Goal: Task Accomplishment & Management: Manage account settings

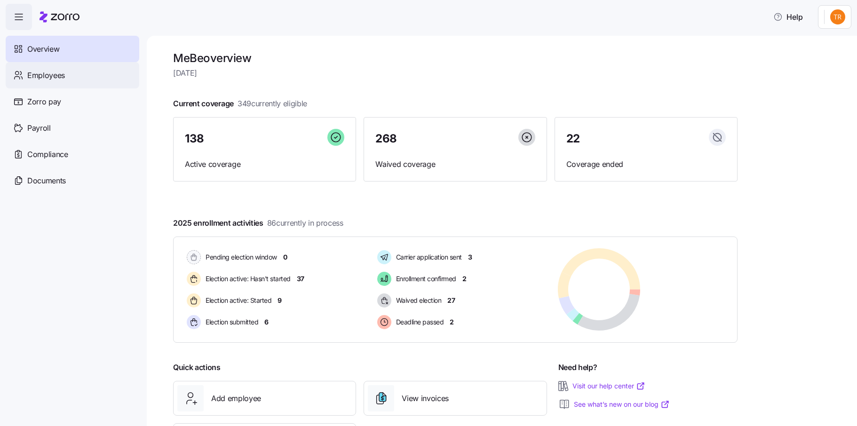
click at [50, 75] on span "Employees" at bounding box center [46, 76] width 38 height 12
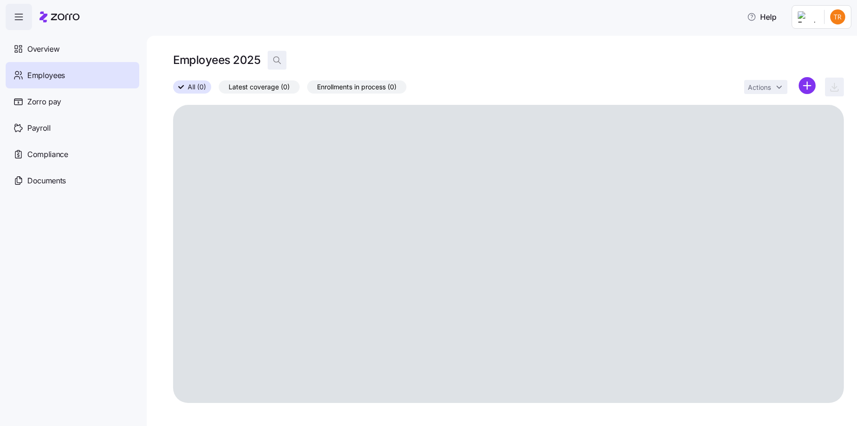
click at [276, 61] on icon "button" at bounding box center [276, 59] width 9 height 9
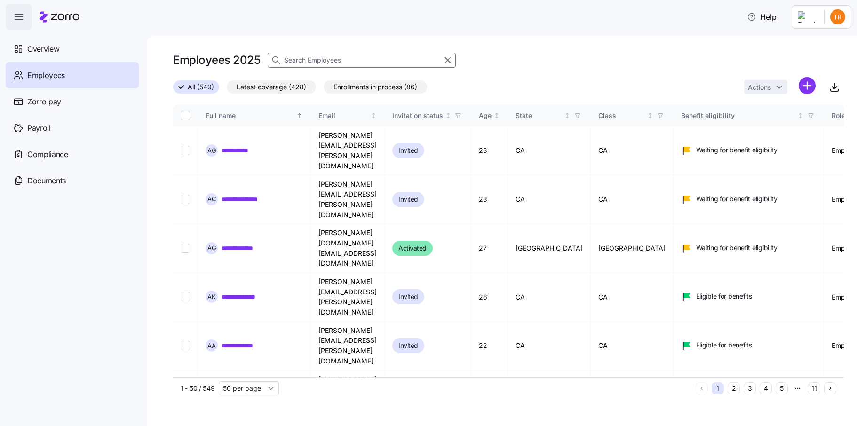
click at [317, 59] on input at bounding box center [362, 60] width 188 height 15
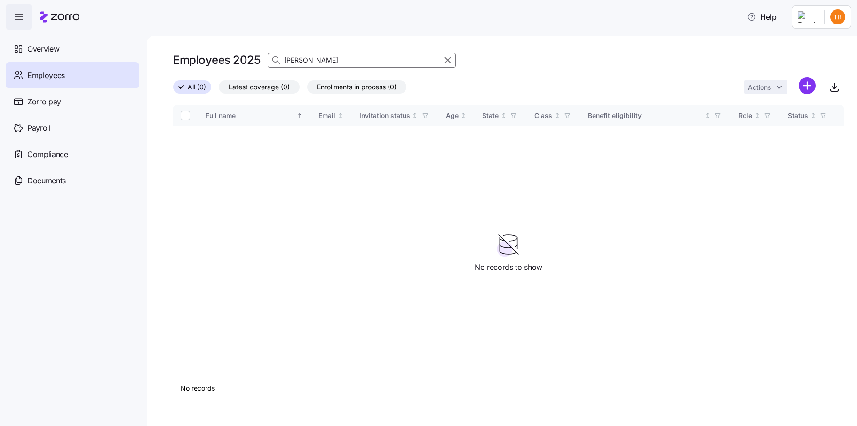
drag, startPoint x: 296, startPoint y: 61, endPoint x: 270, endPoint y: 59, distance: 25.5
click at [270, 59] on div "[PERSON_NAME]" at bounding box center [362, 60] width 188 height 15
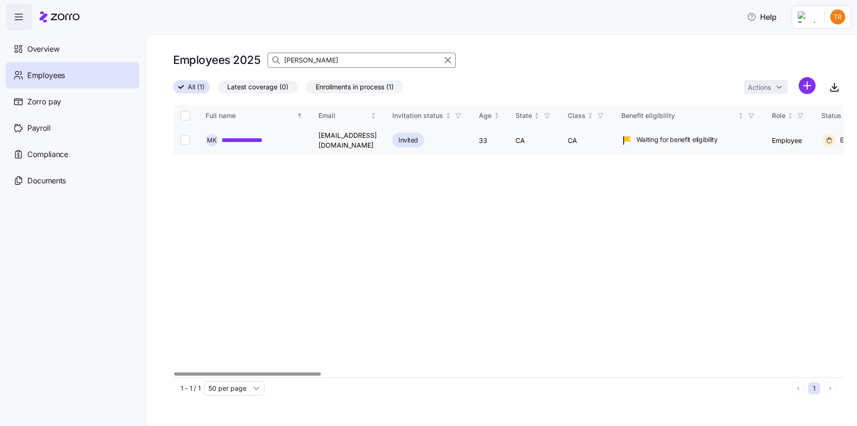
type input "[PERSON_NAME]"
click at [179, 138] on td at bounding box center [185, 141] width 25 height 28
click at [182, 140] on input "Select record 1" at bounding box center [185, 139] width 9 height 9
checkbox input "true"
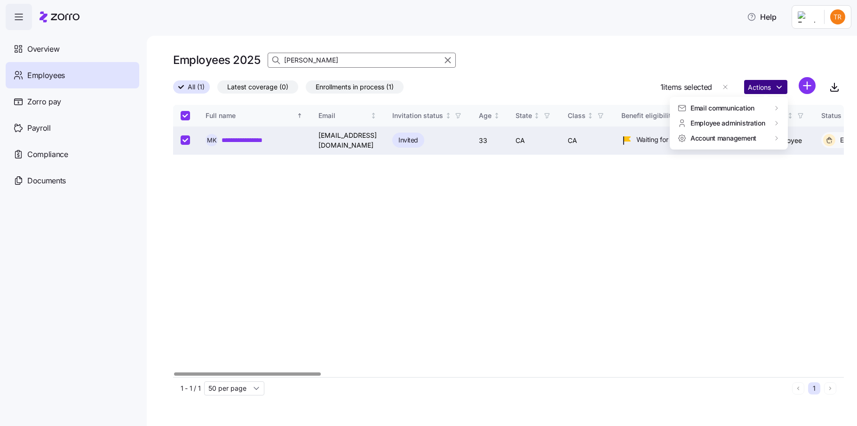
click at [764, 91] on html "**********" at bounding box center [428, 210] width 857 height 420
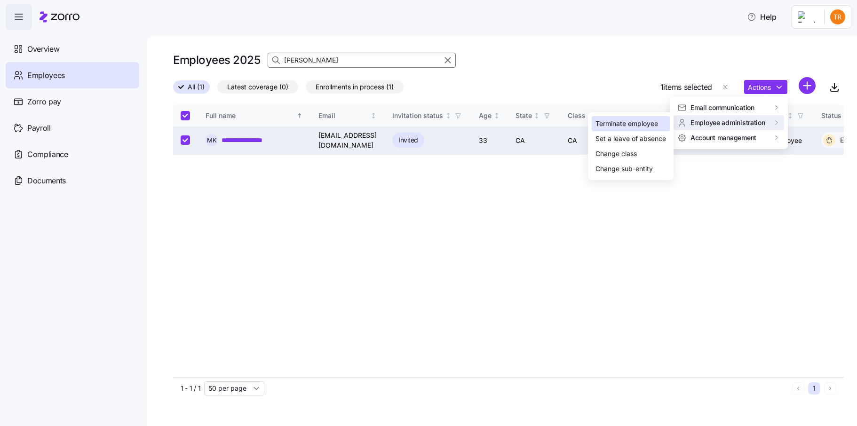
click at [616, 127] on div "Terminate employee" at bounding box center [626, 124] width 63 height 10
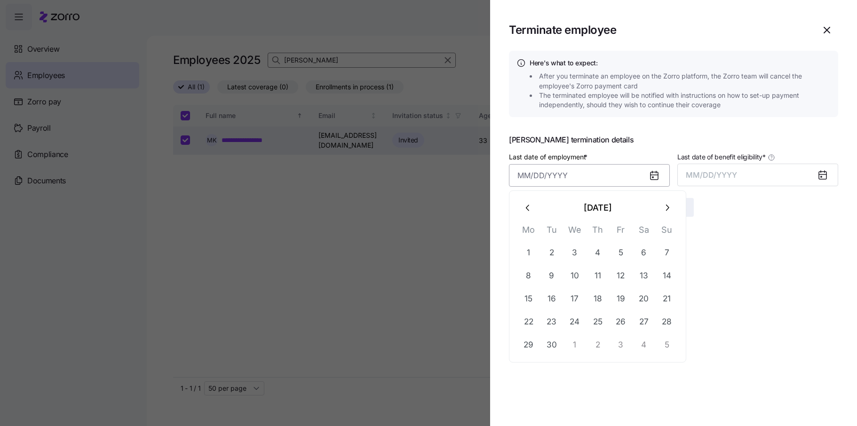
click at [540, 179] on input "Last date of employment *" at bounding box center [589, 175] width 161 height 23
click at [597, 323] on button "25" at bounding box center [597, 322] width 23 height 23
type input "[DATE]"
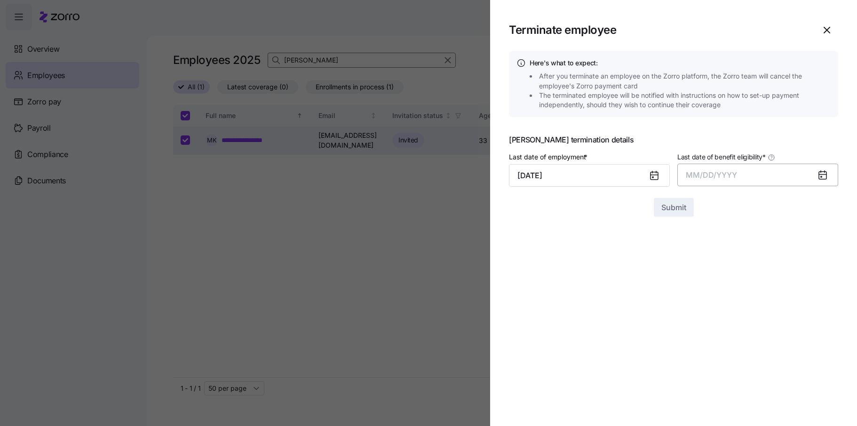
click at [709, 178] on span "MM/DD/YYYY" at bounding box center [711, 174] width 51 height 9
click at [813, 278] on button "Sep" at bounding box center [820, 280] width 54 height 23
click at [659, 206] on button "Submit" at bounding box center [674, 207] width 40 height 19
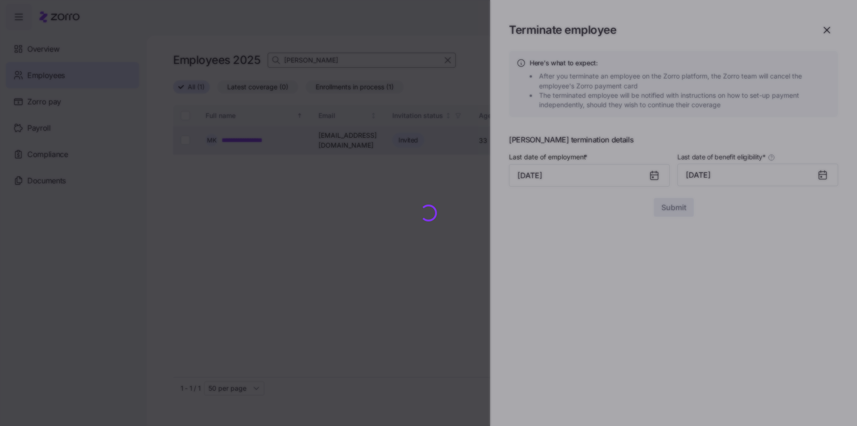
checkbox input "false"
